Goal: Task Accomplishment & Management: Manage account settings

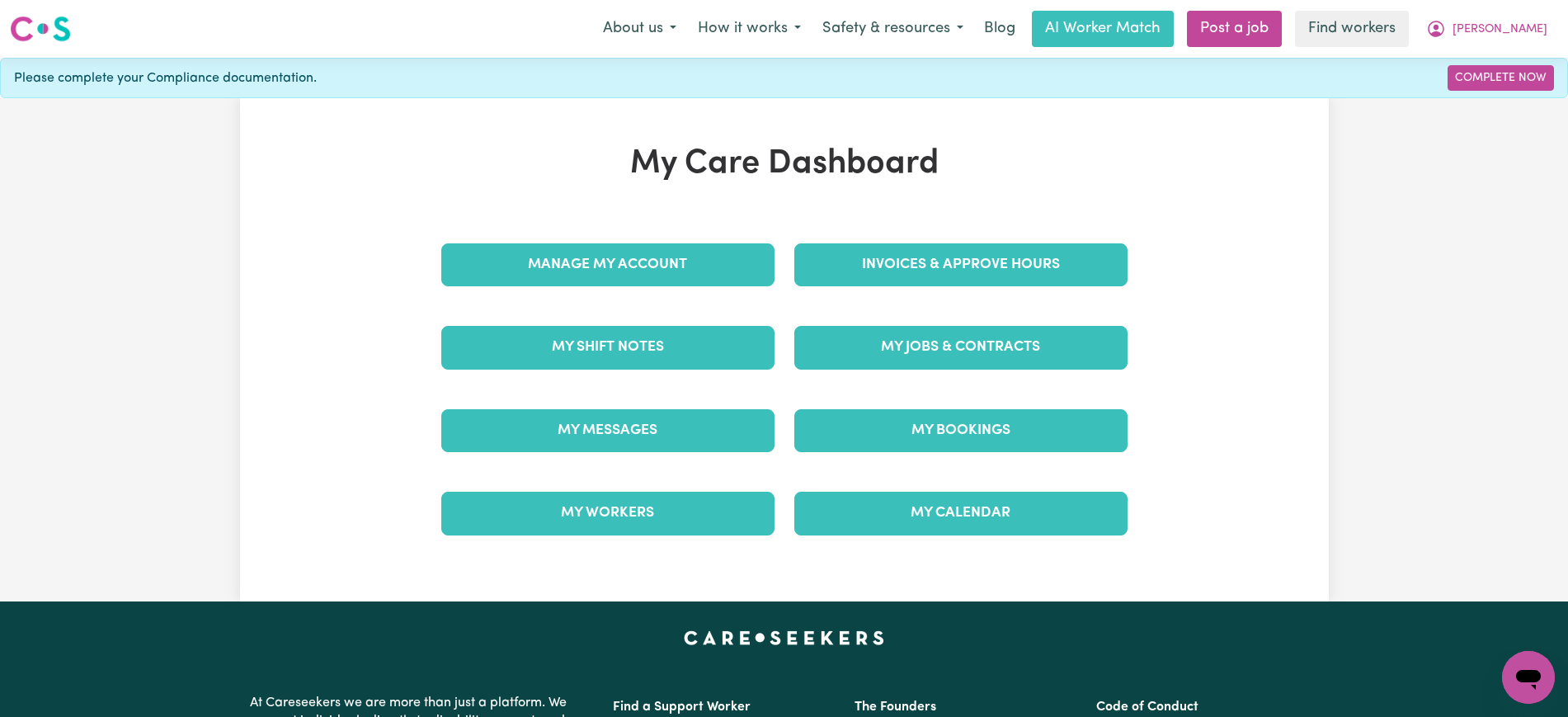
click at [848, 236] on div "Invoices & Approve Hours" at bounding box center [960, 265] width 353 height 83
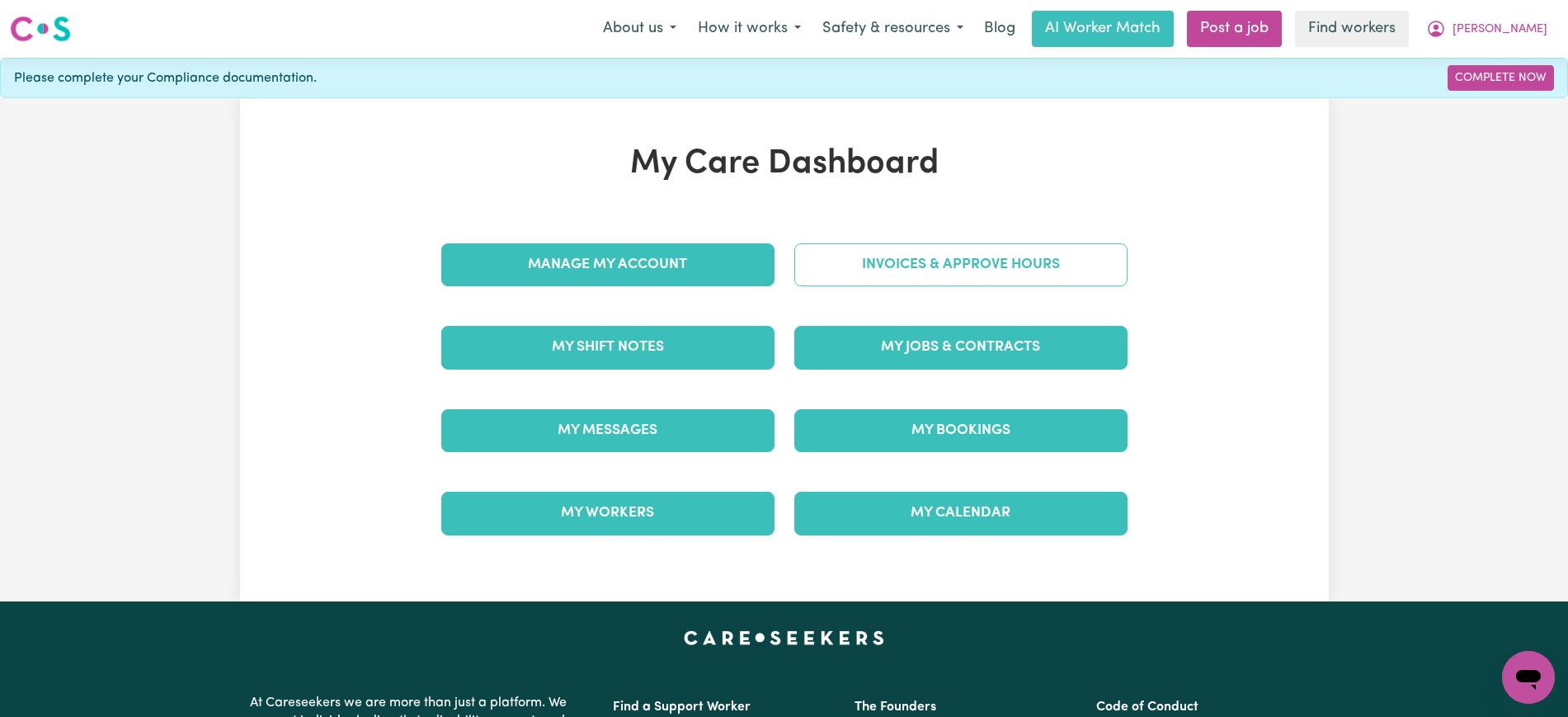
click at [827, 265] on link "Invoices & Approve Hours" at bounding box center [960, 265] width 333 height 43
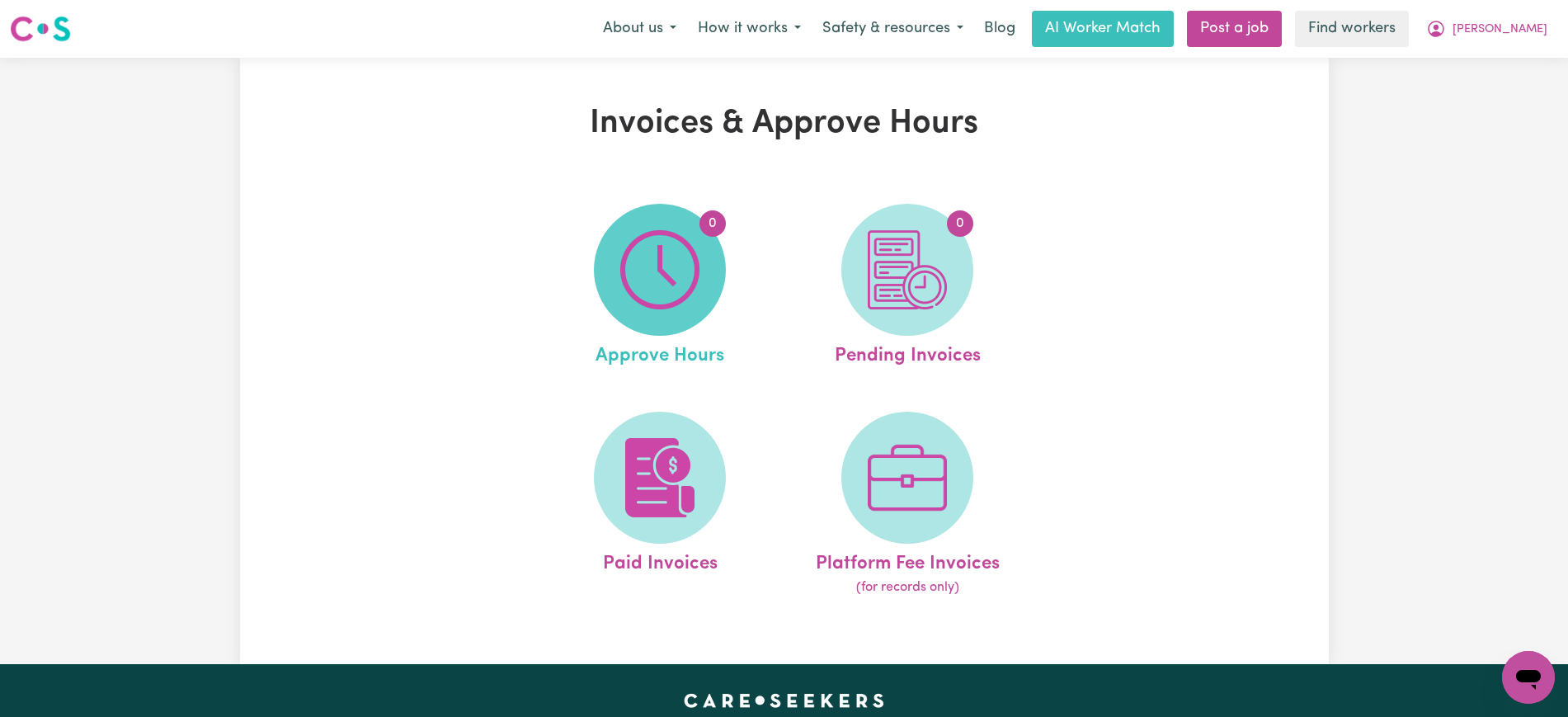
click at [627, 284] on img at bounding box center [660, 269] width 79 height 79
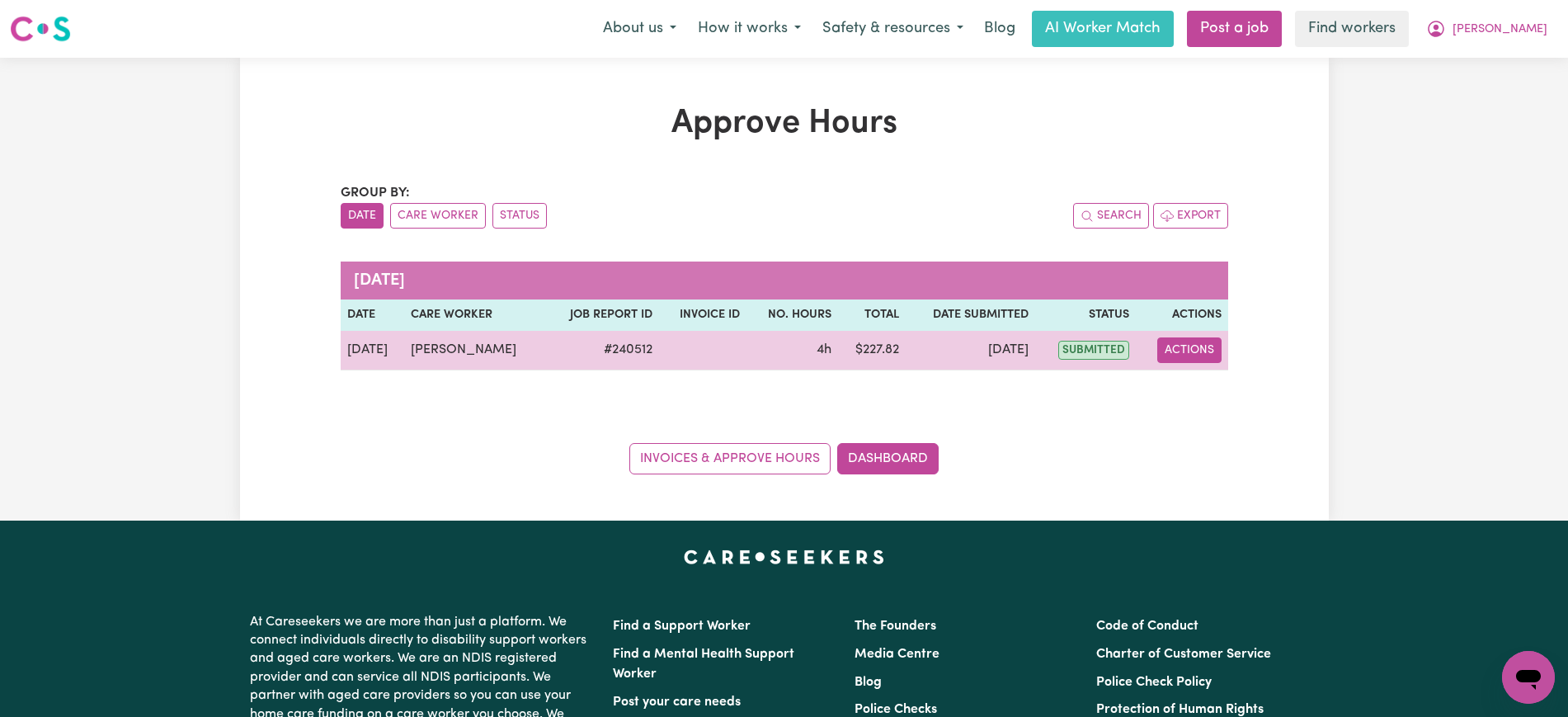
click at [1191, 345] on button "Actions" at bounding box center [1189, 350] width 64 height 26
click at [1198, 384] on link "View Job Report" at bounding box center [1230, 389] width 141 height 33
select select "pm"
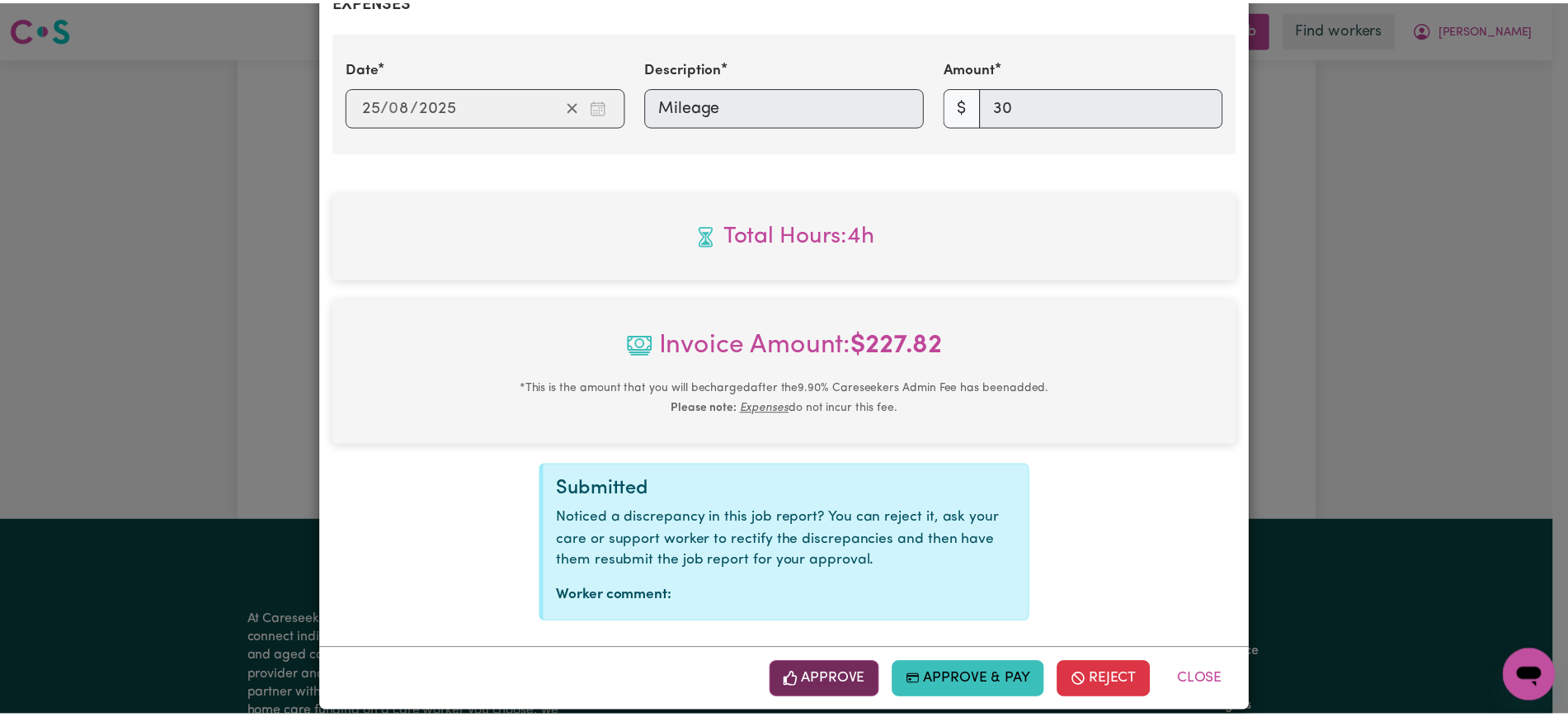
scroll to position [678, 0]
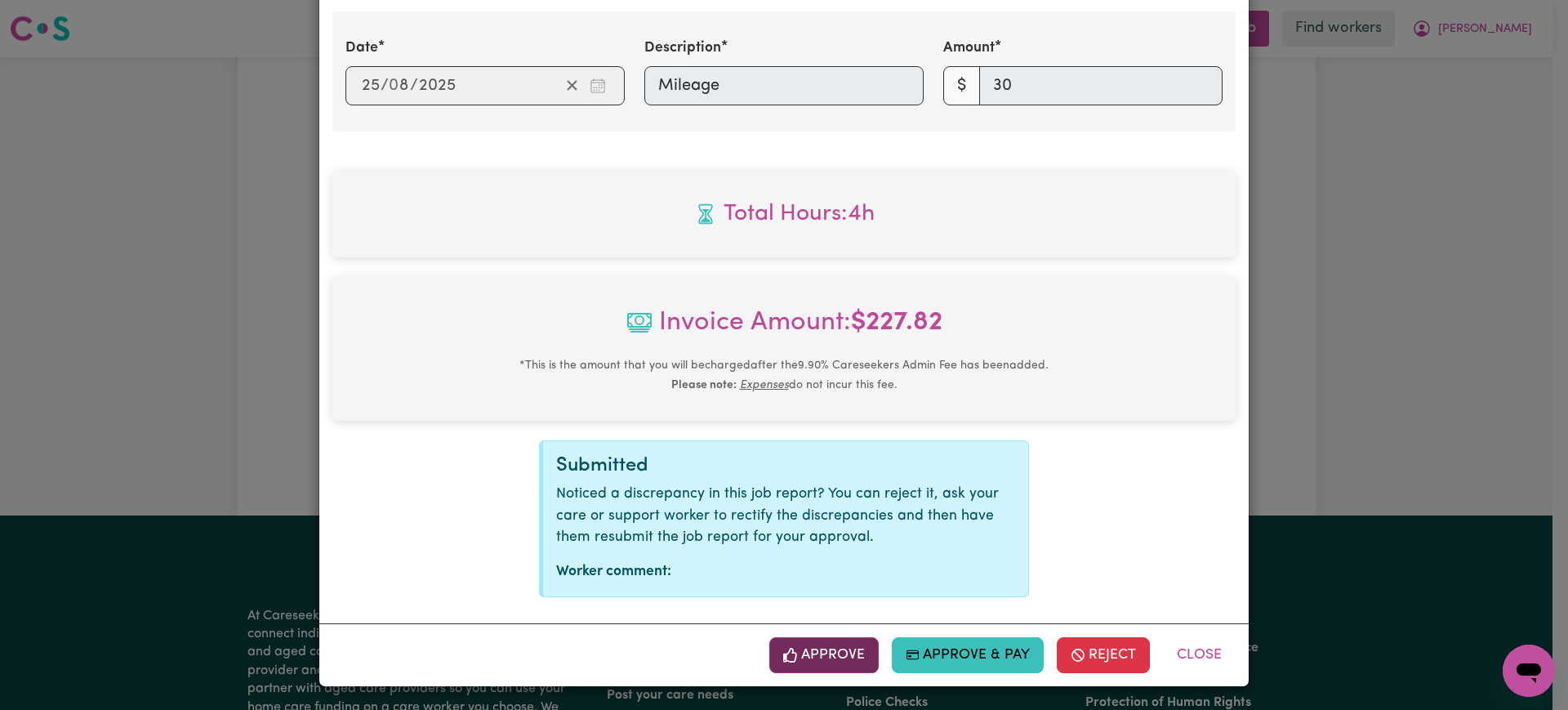
click at [845, 651] on button "Approve" at bounding box center [824, 654] width 109 height 36
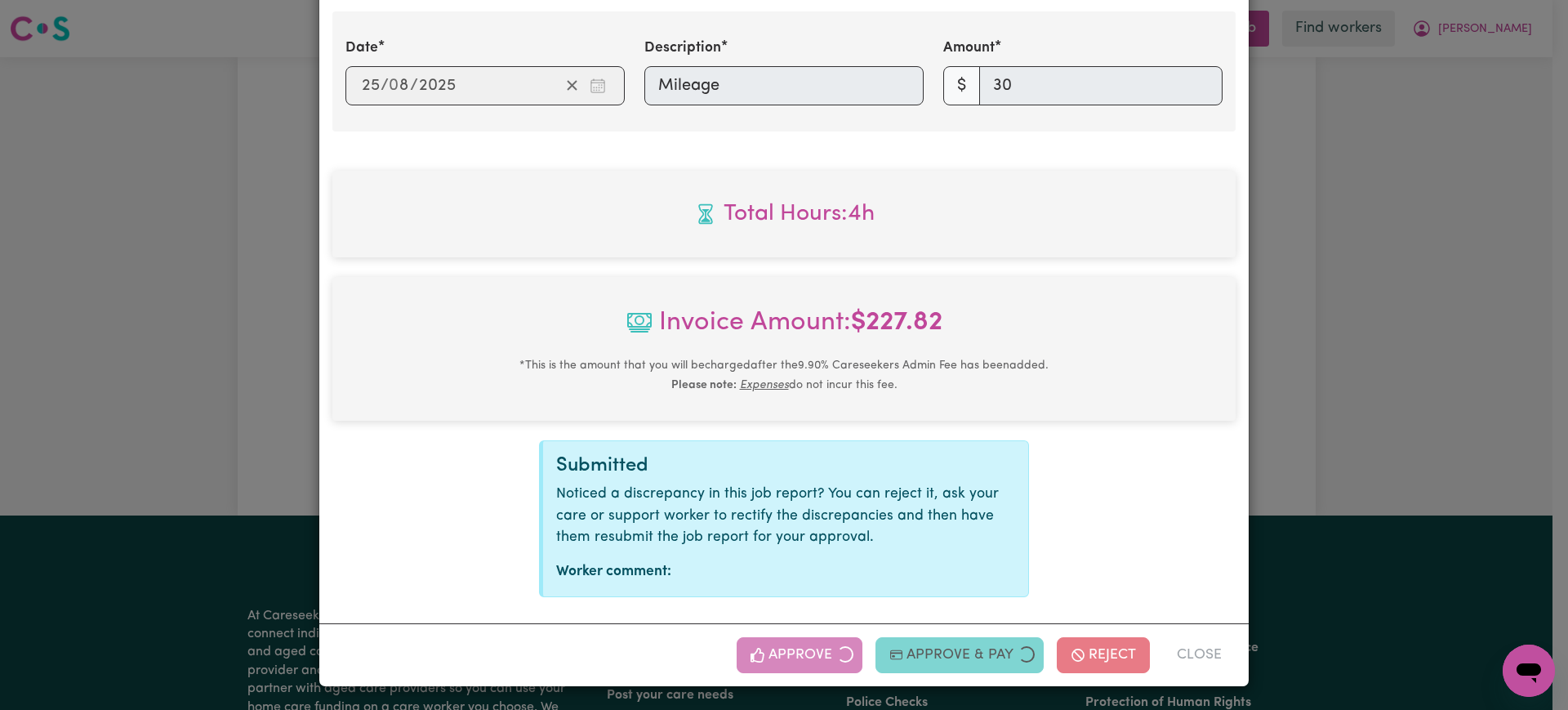
click at [1464, 289] on div "Job Report # 240512 - [PERSON_NAME] Summary Job report # 240512 Client name: [P…" at bounding box center [784, 355] width 1568 height 710
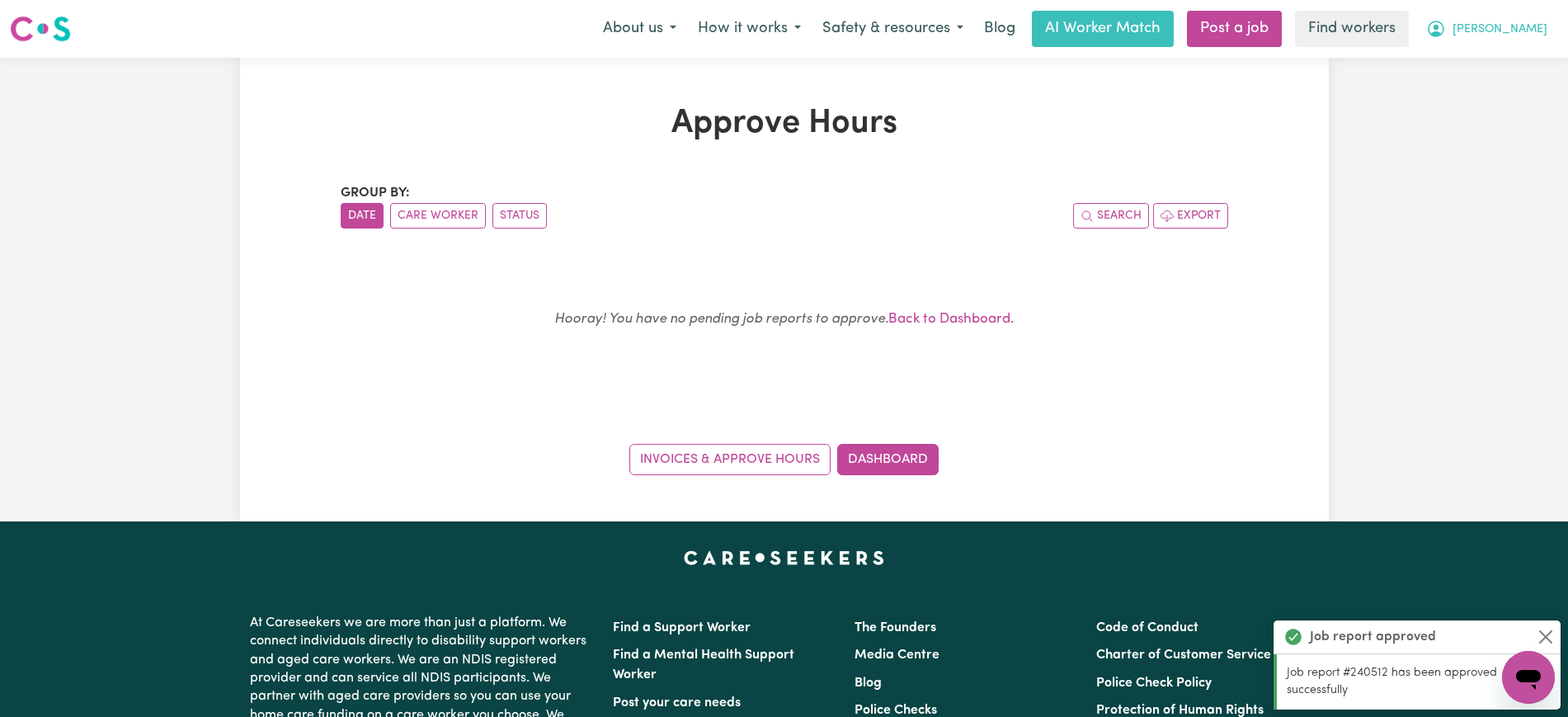
click at [1438, 28] on icon "My Account" at bounding box center [1435, 28] width 5 height 6
click at [1497, 92] on link "Logout" at bounding box center [1492, 95] width 131 height 31
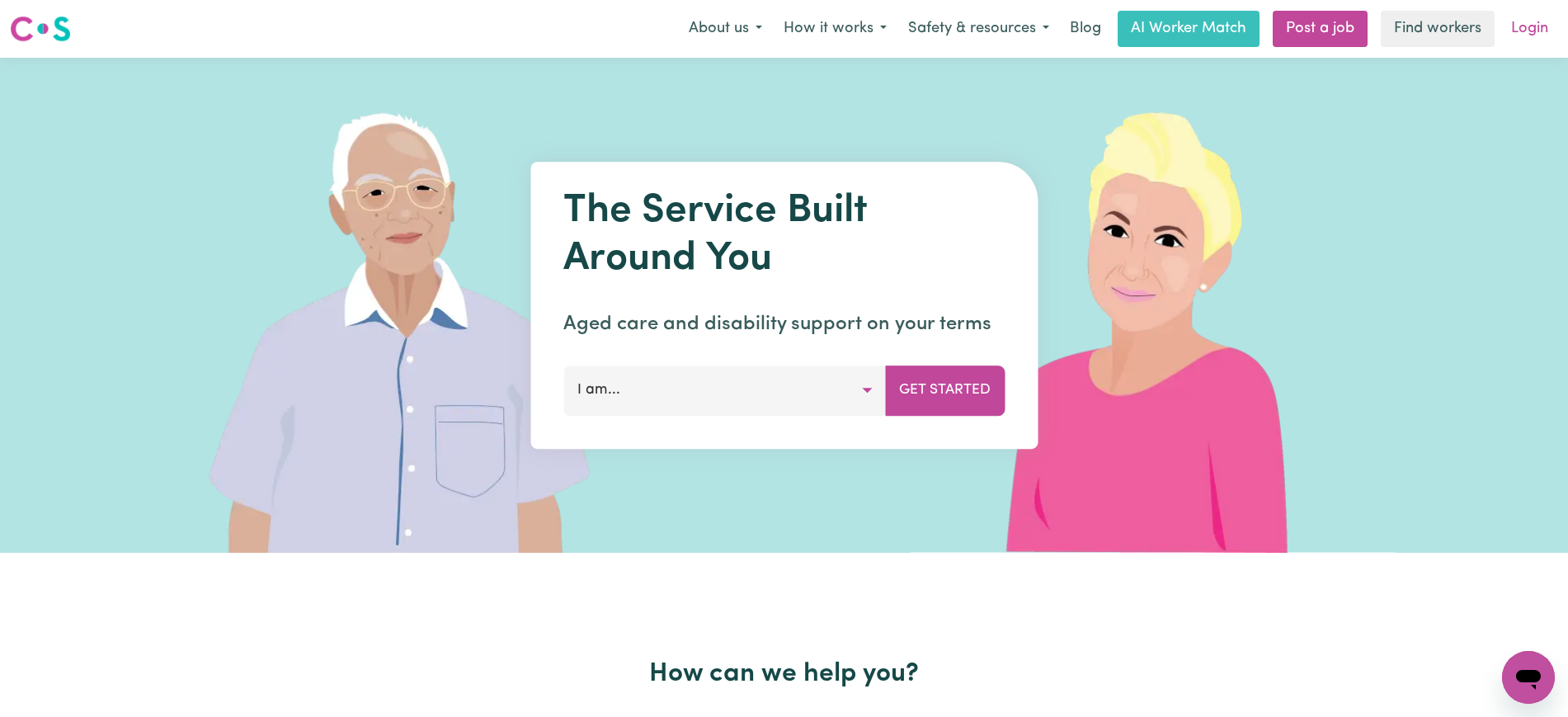
click at [1527, 23] on link "Login" at bounding box center [1529, 28] width 57 height 36
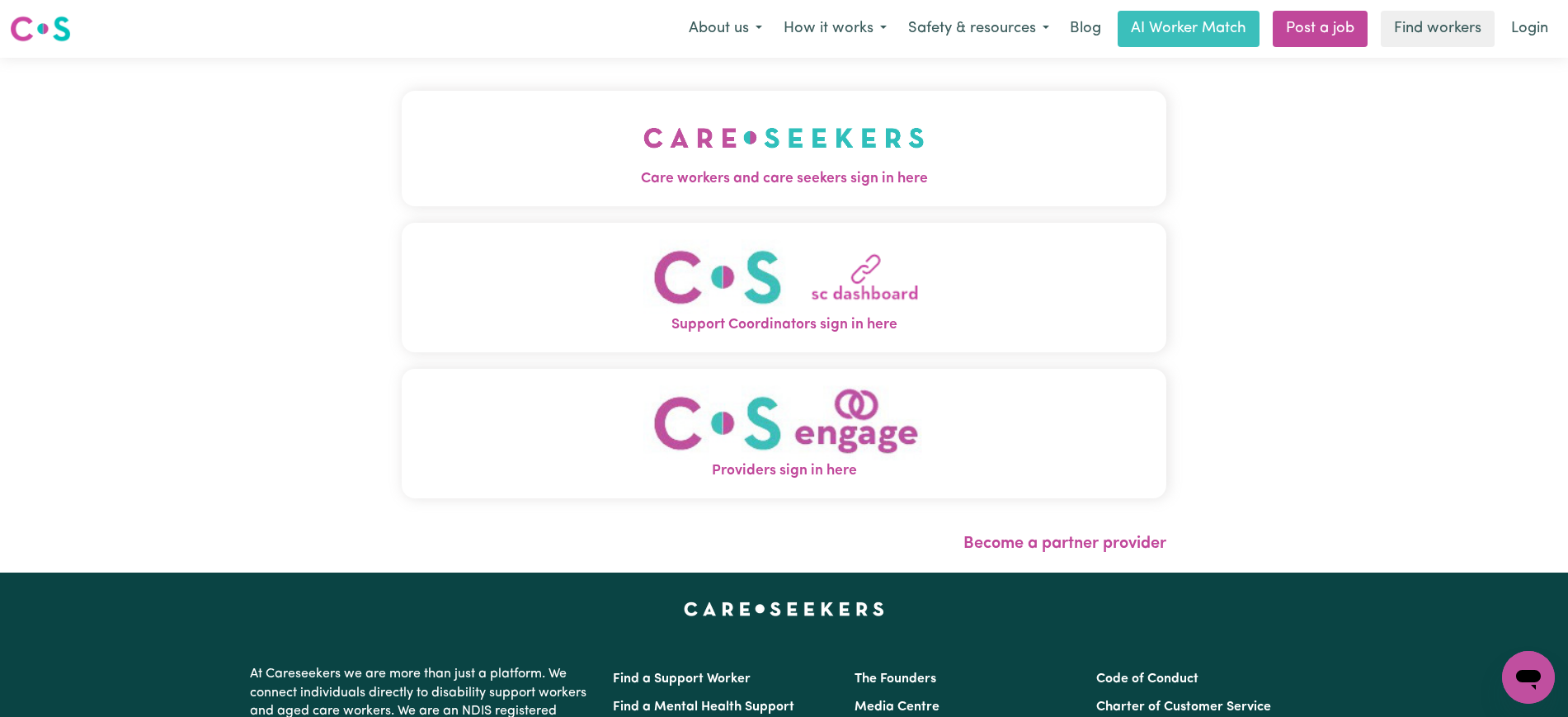
click at [676, 173] on span "Care workers and care seekers sign in here" at bounding box center [784, 178] width 765 height 21
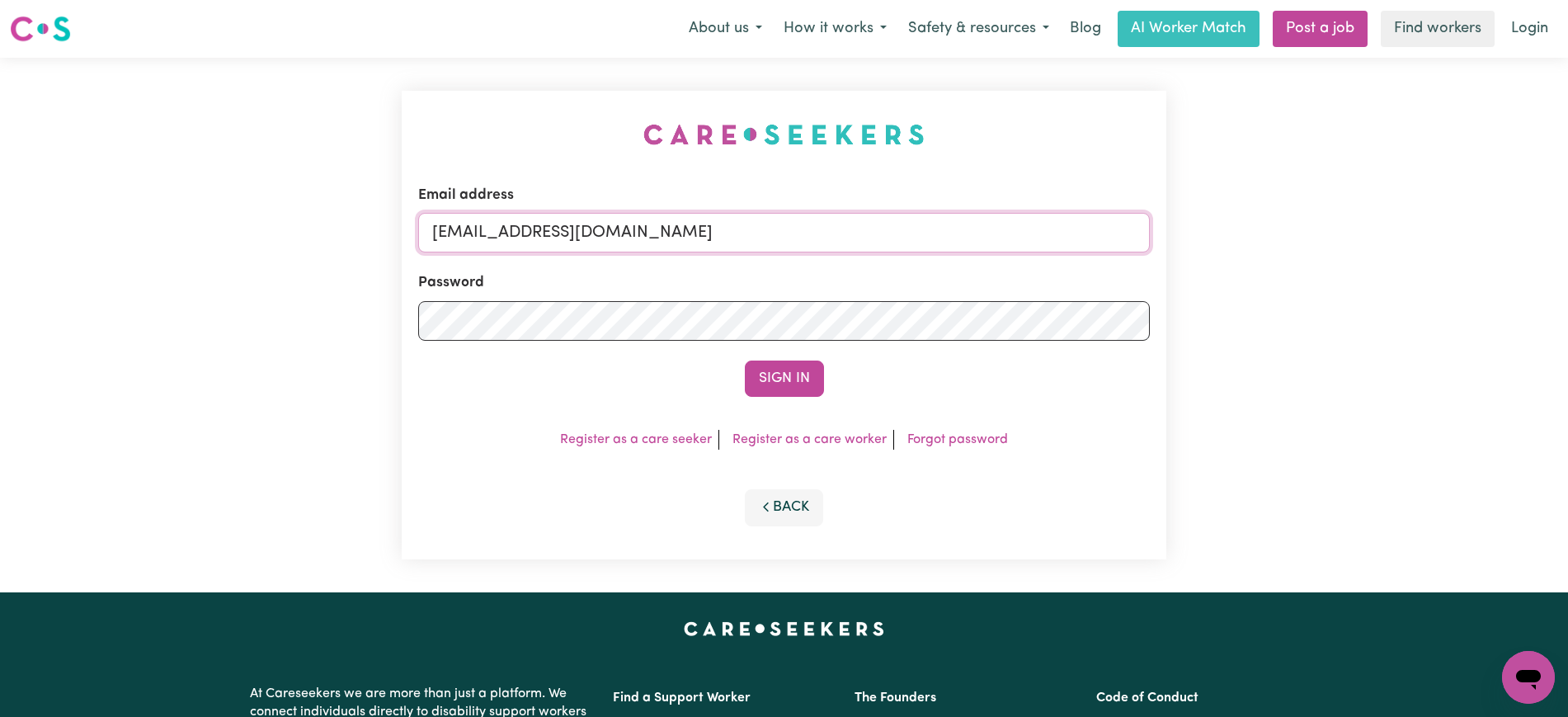
drag, startPoint x: 515, startPoint y: 231, endPoint x: 1018, endPoint y: 231, distance: 503.0
click at [1018, 231] on input "[EMAIL_ADDRESS][DOMAIN_NAME]" at bounding box center [784, 232] width 732 height 40
paste input "[PERSON_NAME]"
type input "[EMAIL_ADDRESS][DOMAIN_NAME]"
drag, startPoint x: 525, startPoint y: 110, endPoint x: 735, endPoint y: 230, distance: 241.9
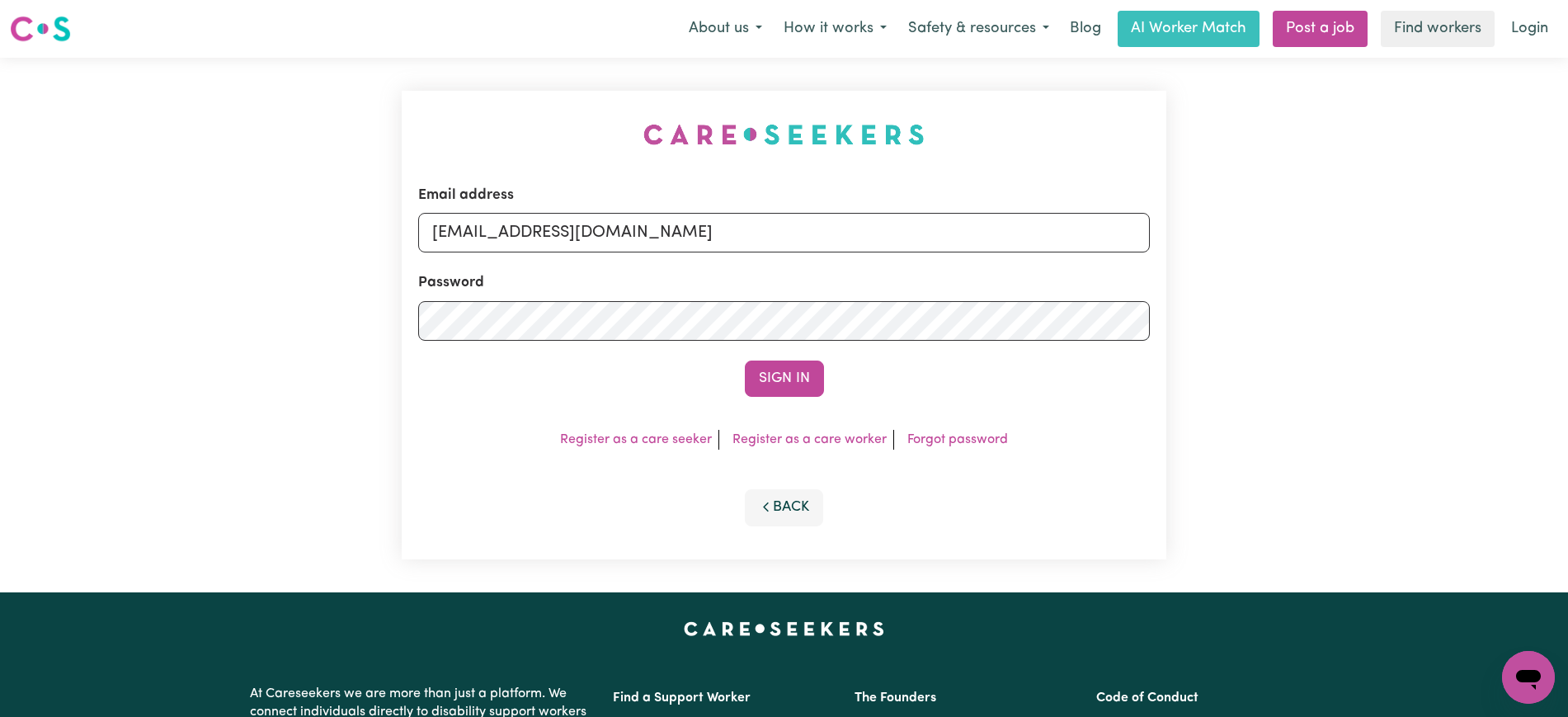
click at [525, 109] on div "Email address [EMAIL_ADDRESS][DOMAIN_NAME] Password Sign In Register as a care …" at bounding box center [784, 325] width 765 height 469
click at [767, 376] on button "Sign In" at bounding box center [784, 378] width 79 height 36
